Goal: Information Seeking & Learning: Check status

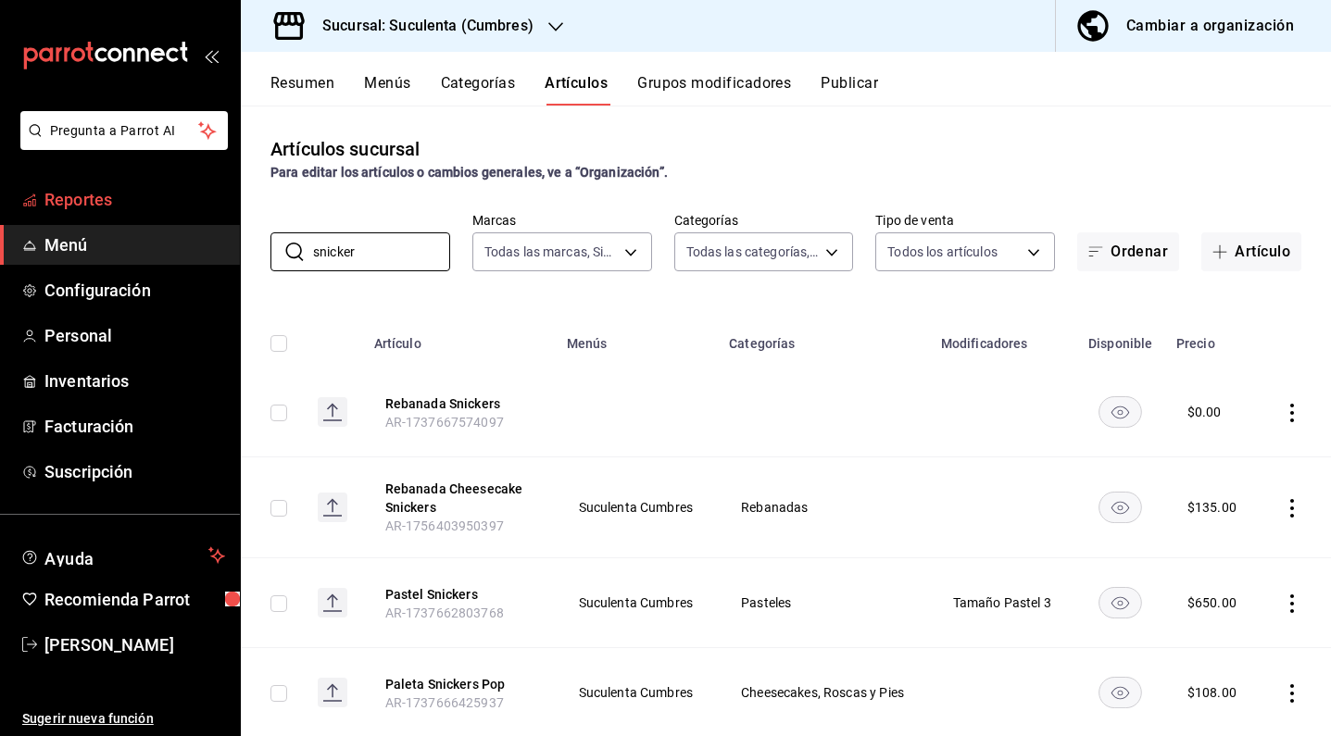
type input "snicker"
click at [98, 205] on span "Reportes" at bounding box center [134, 199] width 181 height 25
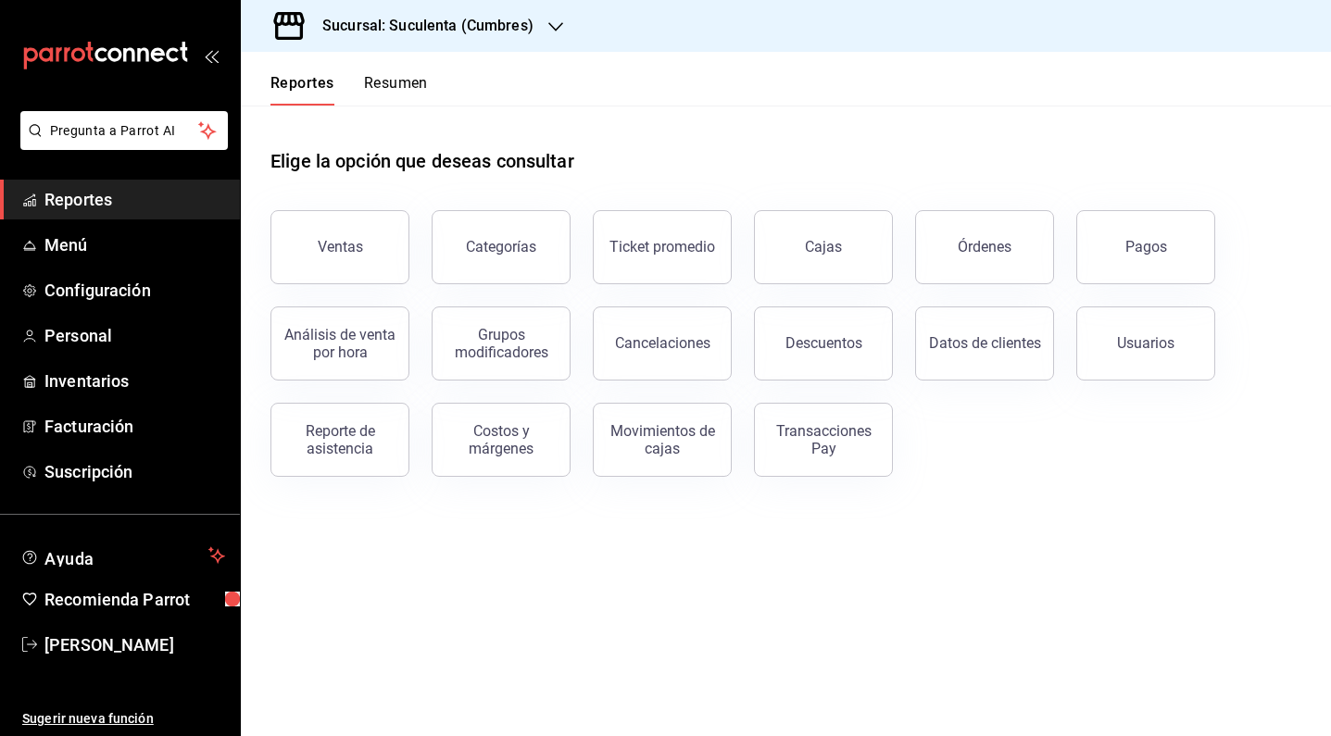
click at [434, 34] on h3 "Sucursal: Suculenta (Cumbres)" at bounding box center [421, 26] width 226 height 22
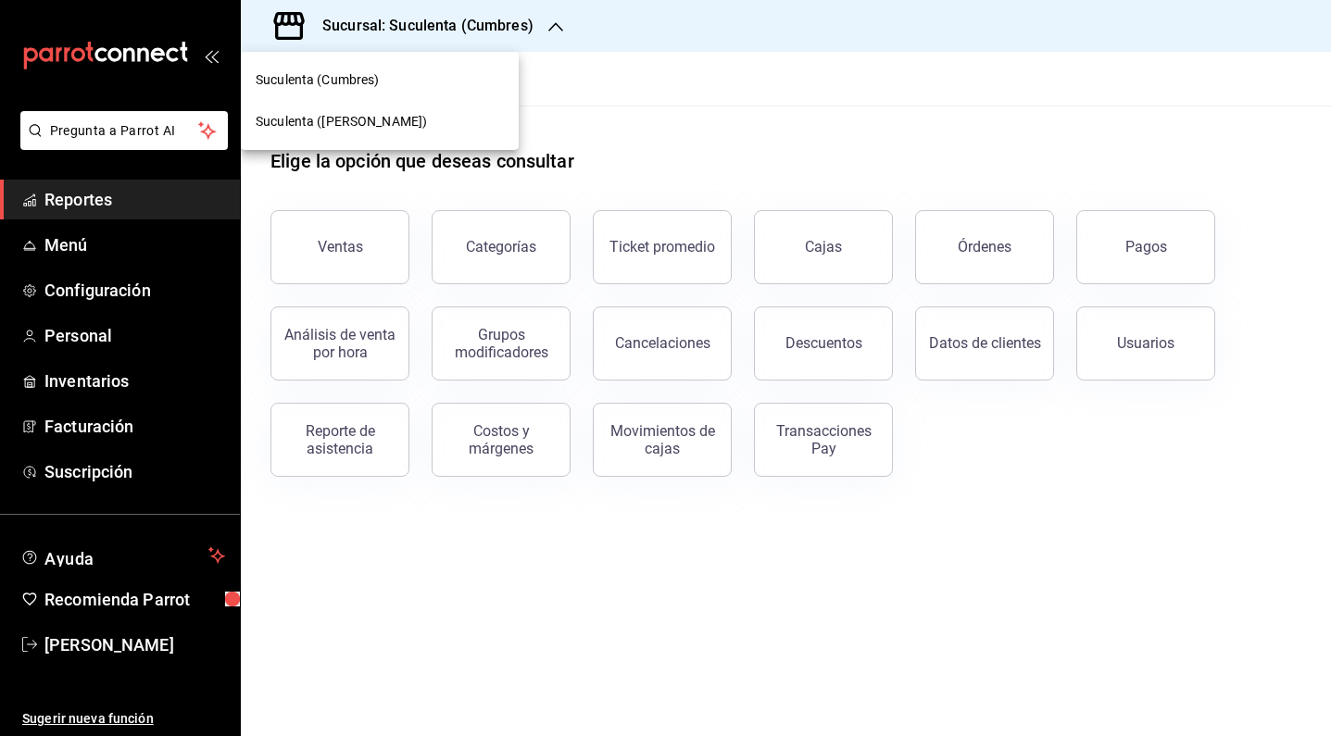
click at [385, 120] on div "Suculenta ([PERSON_NAME])" at bounding box center [380, 121] width 248 height 19
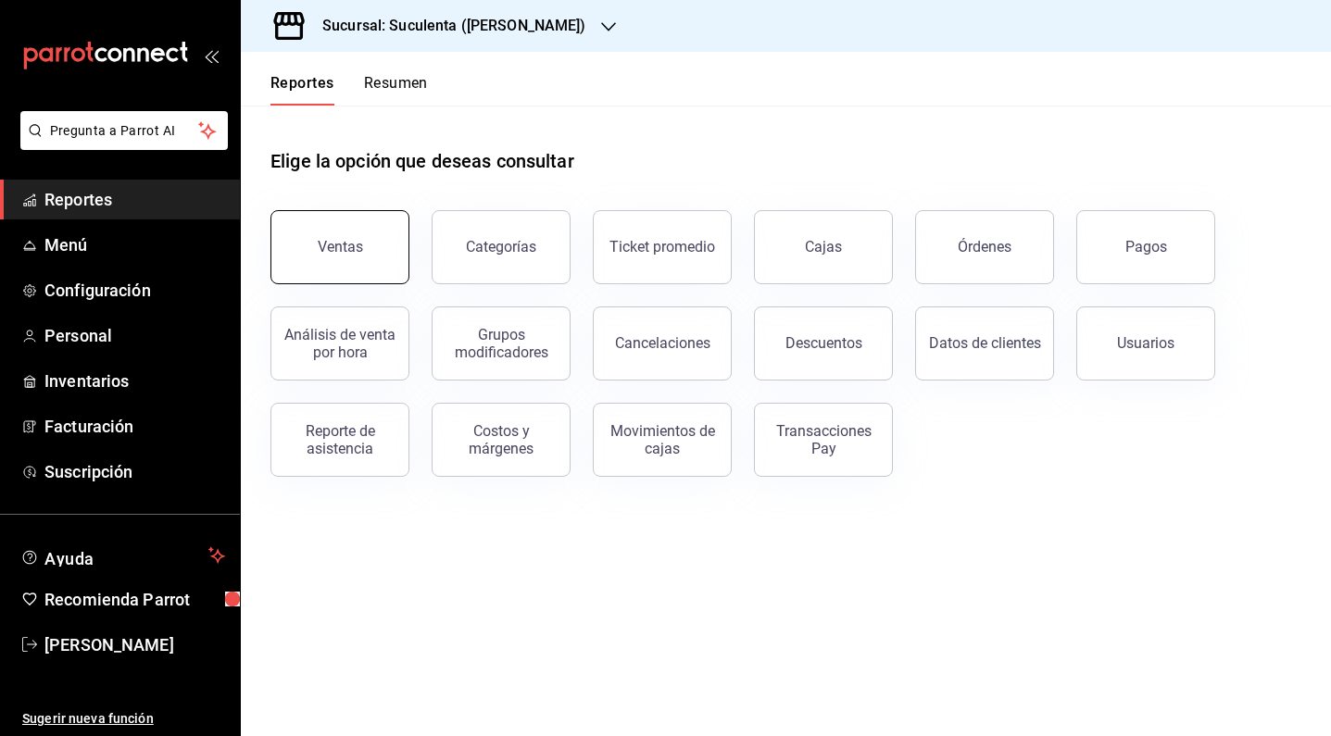
click at [375, 246] on button "Ventas" at bounding box center [339, 247] width 139 height 74
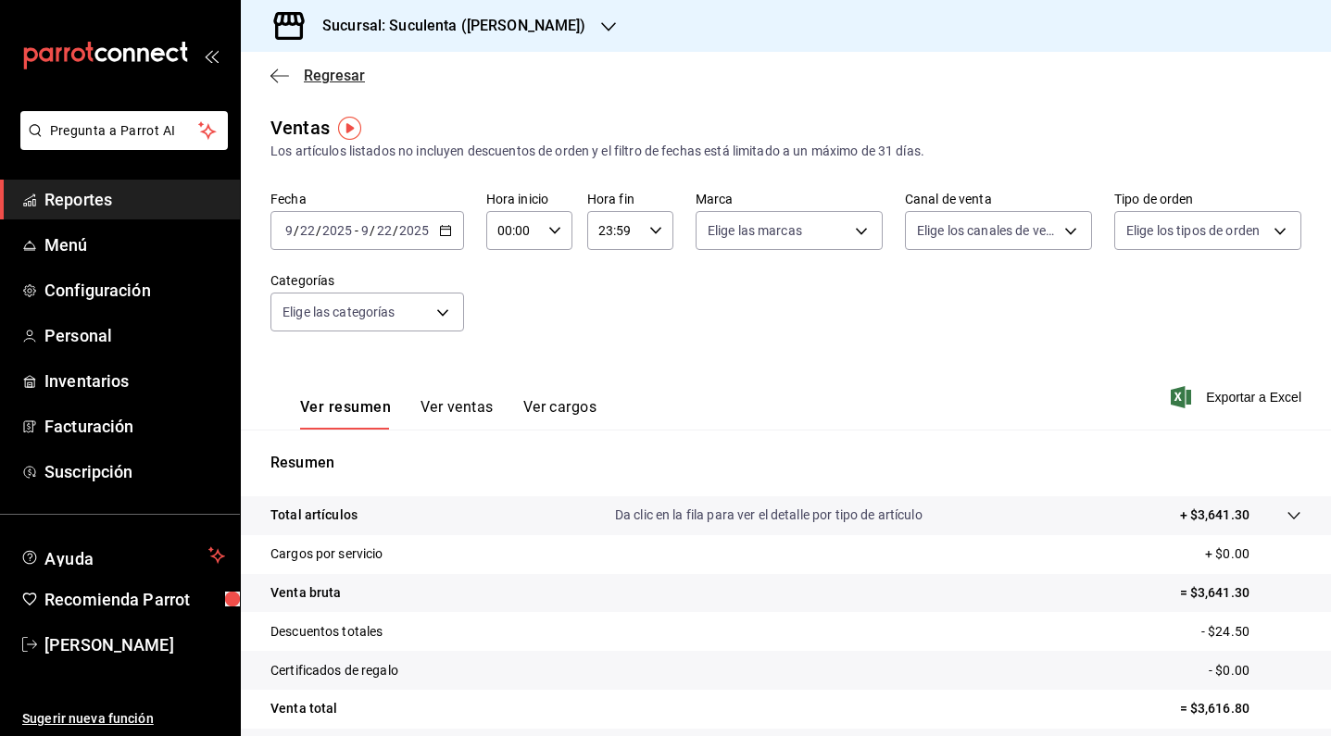
click at [323, 74] on span "Regresar" at bounding box center [334, 76] width 61 height 18
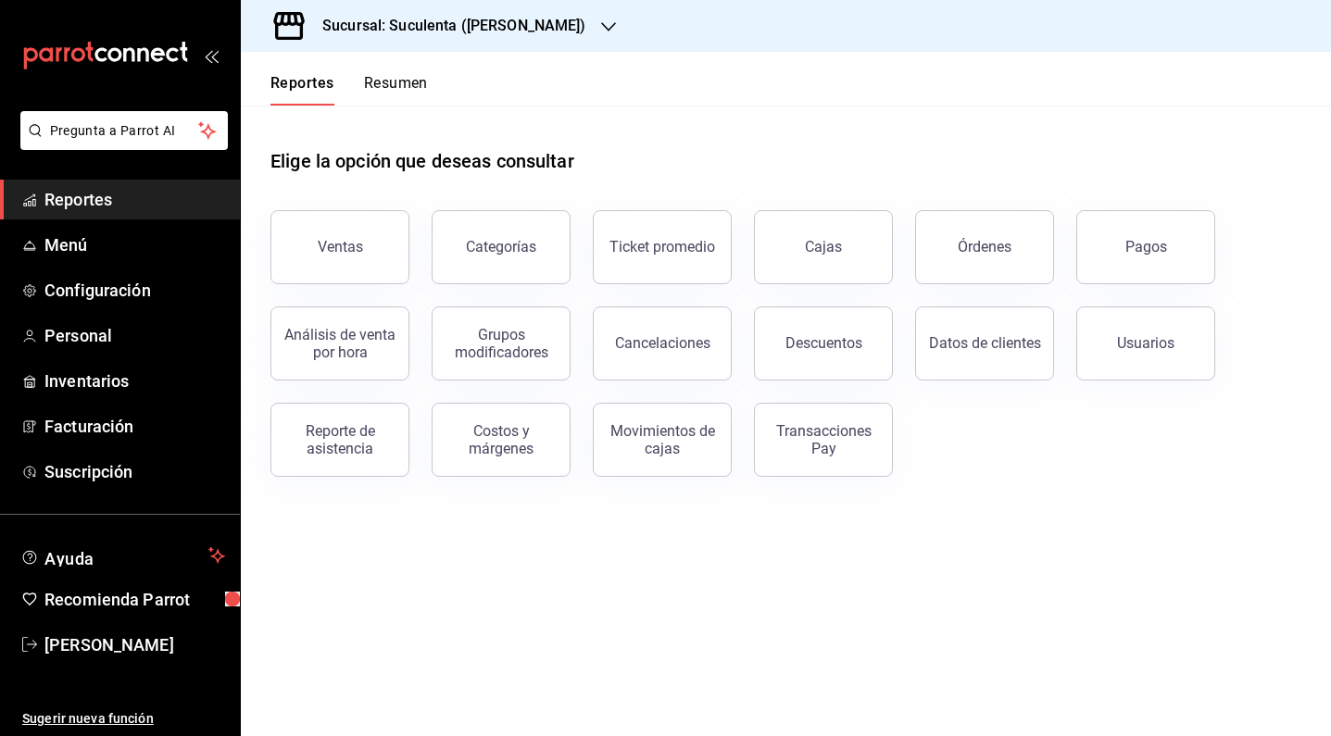
click at [372, 92] on button "Resumen" at bounding box center [396, 89] width 64 height 31
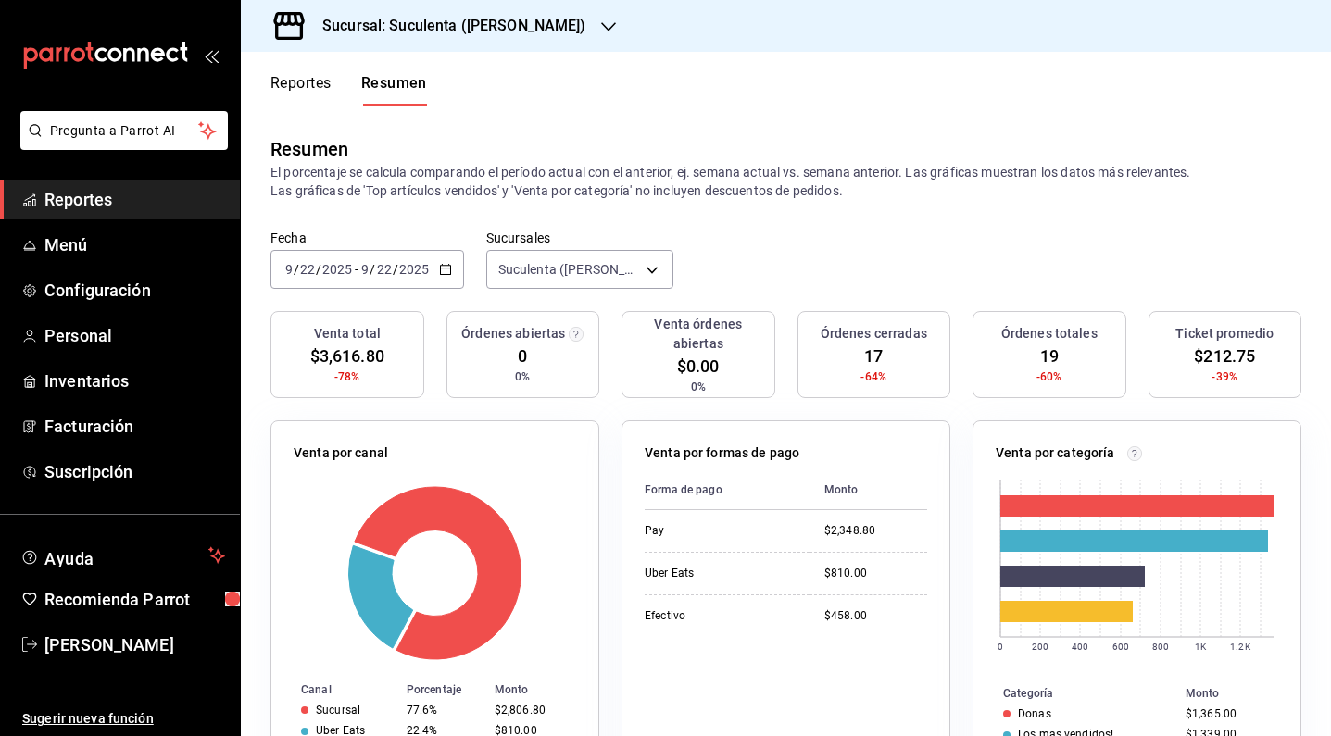
click at [511, 9] on div "Sucursal: Suculenta ([PERSON_NAME])" at bounding box center [440, 26] width 368 height 52
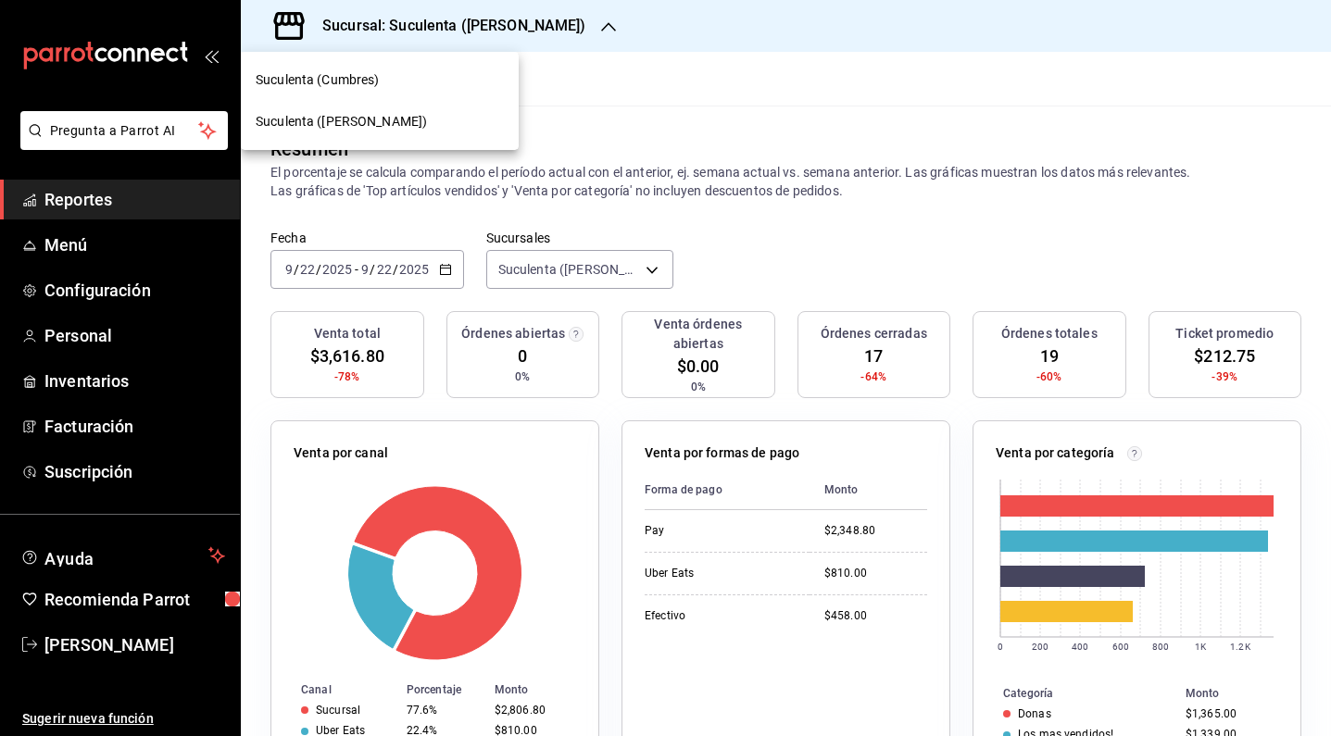
click at [423, 81] on div "Suculenta (Cumbres)" at bounding box center [380, 79] width 248 height 19
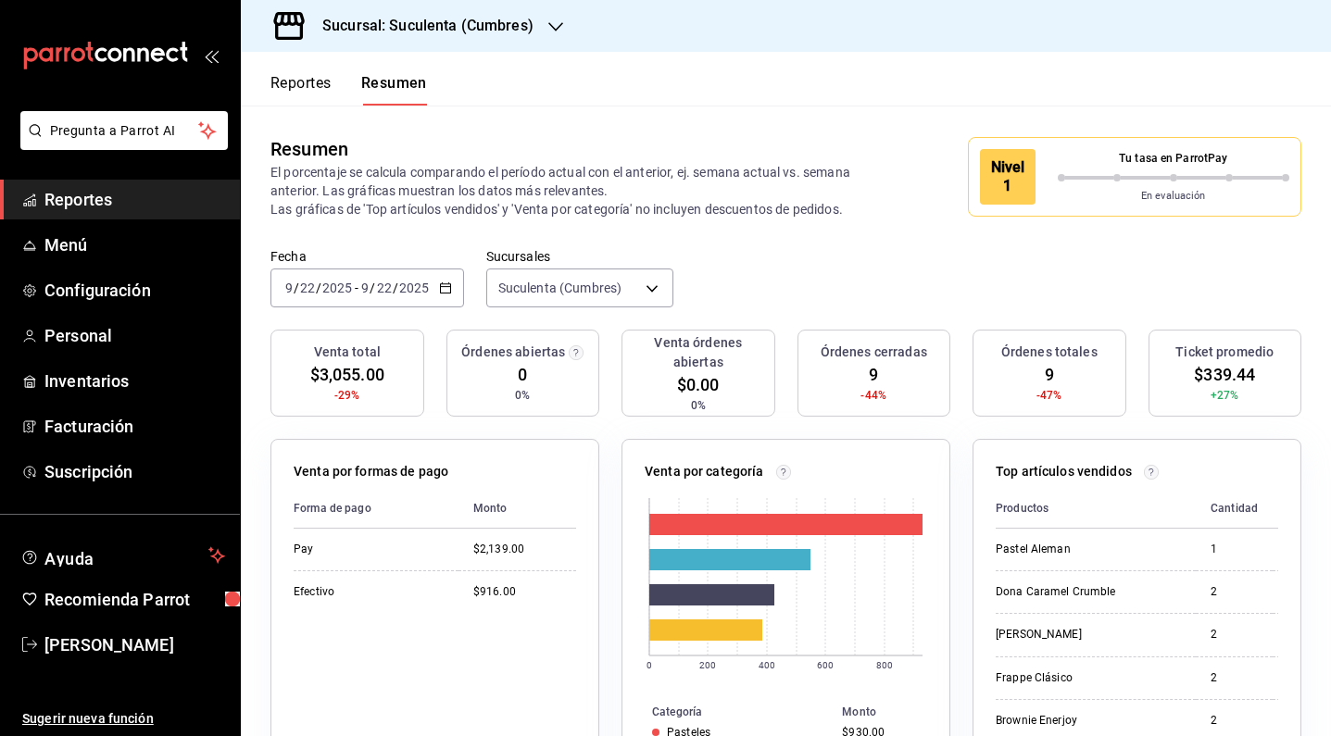
click at [511, 26] on h3 "Sucursal: Suculenta (Cumbres)" at bounding box center [421, 26] width 226 height 22
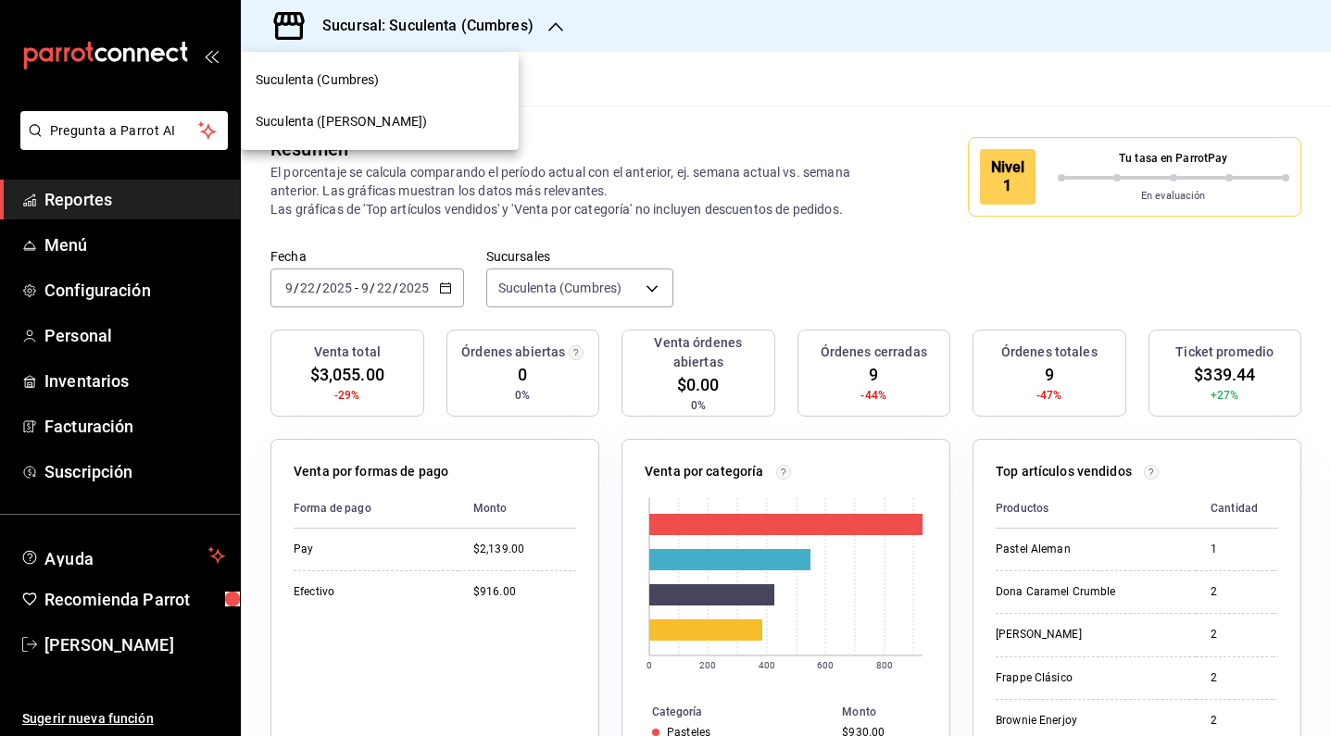
click at [418, 117] on div "Suculenta ([PERSON_NAME])" at bounding box center [380, 121] width 248 height 19
